Goal: Navigation & Orientation: Go to known website

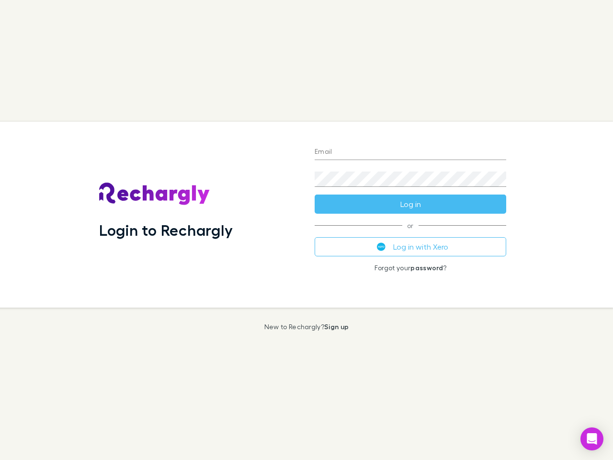
click at [307, 230] on div "Login to Rechargly" at bounding box center [200, 215] width 216 height 186
click at [411, 152] on input "Email" at bounding box center [411, 152] width 192 height 15
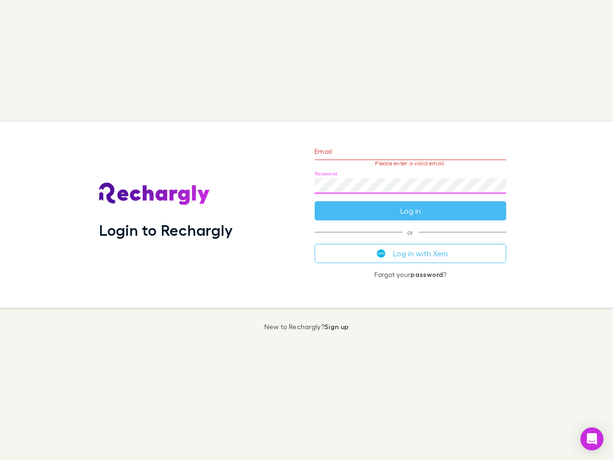
click at [411, 204] on form "Email Please enter a valid email. Password Log in" at bounding box center [411, 178] width 192 height 83
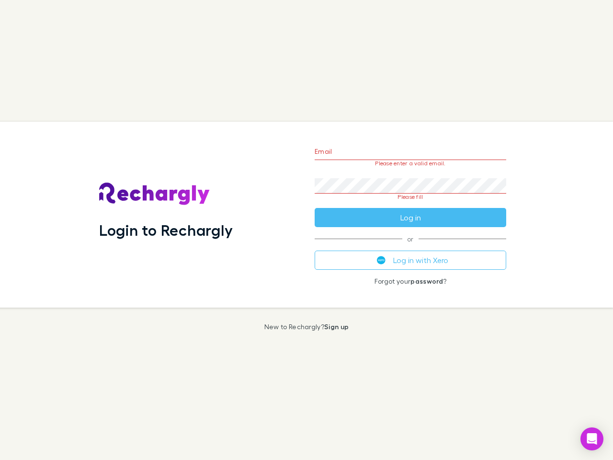
click at [411, 247] on div "Email Please enter a valid email. Password Please fill Log in or Log in with Xe…" at bounding box center [410, 215] width 207 height 186
click at [592, 439] on icon "Open Intercom Messenger" at bounding box center [592, 439] width 10 height 12
